Goal: Navigation & Orientation: Find specific page/section

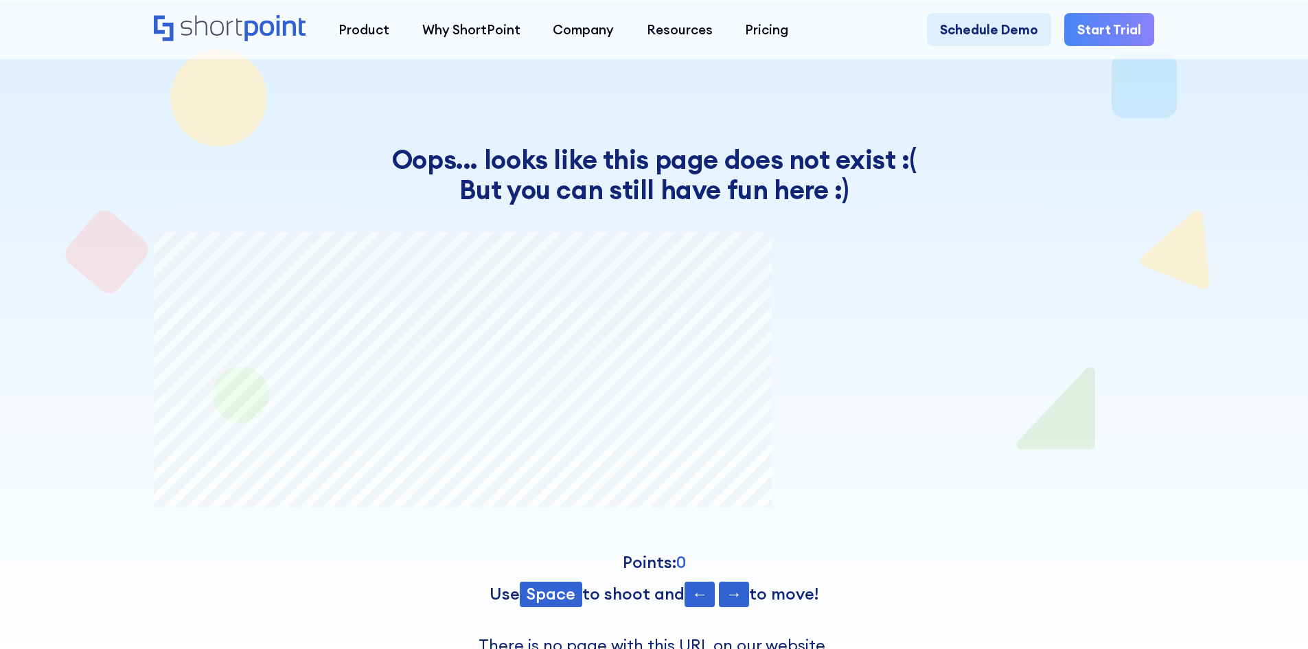
scroll to position [58, 0]
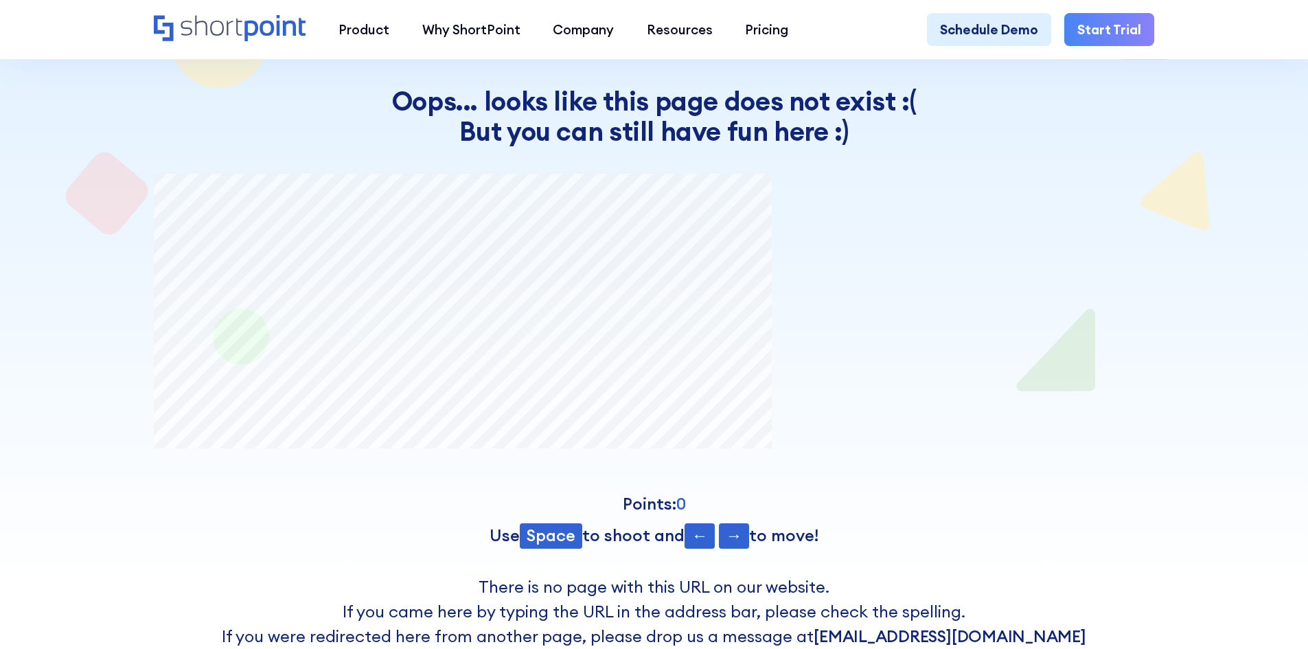
click at [632, 143] on h4 "Oops... looks like this page does not exist :( But you can still have fun here …" at bounding box center [654, 116] width 1000 height 60
click at [107, 214] on div at bounding box center [653, 266] width 1177 height 649
click at [238, 335] on div at bounding box center [654, 312] width 1000 height 277
drag, startPoint x: 520, startPoint y: 454, endPoint x: 509, endPoint y: 529, distance: 75.7
click at [519, 462] on div "Oops... looks like this page does not exist :( But you can still have fun here …" at bounding box center [654, 367] width 1000 height 563
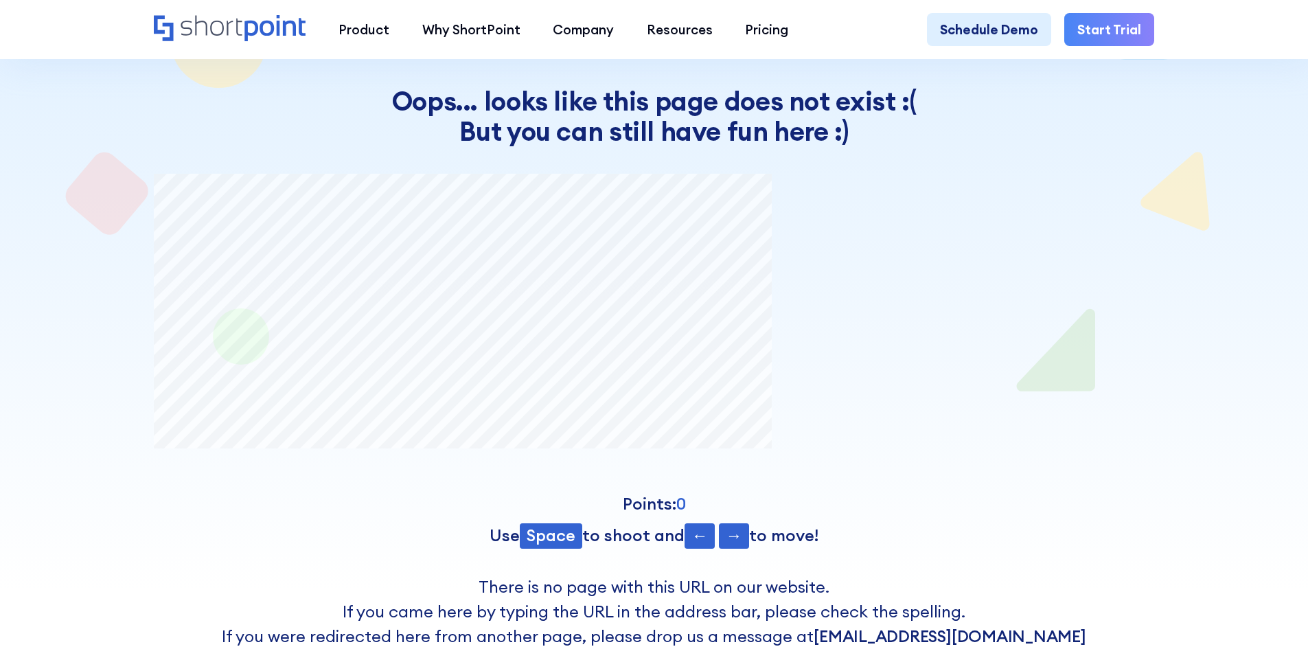
click at [546, 539] on span "Space" at bounding box center [551, 535] width 62 height 25
click at [693, 543] on span "←" at bounding box center [699, 535] width 30 height 25
click at [735, 541] on span "→" at bounding box center [734, 535] width 30 height 25
